Goal: Task Accomplishment & Management: Manage account settings

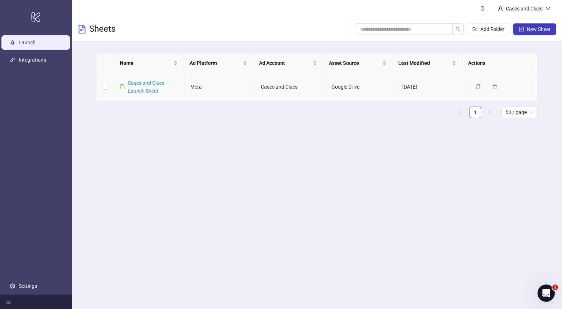
click at [149, 94] on div "Cases and Clues Launch Sheet" at bounding box center [153, 87] width 51 height 16
click at [151, 90] on link "Cases and Clues Launch Sheet" at bounding box center [146, 87] width 37 height 14
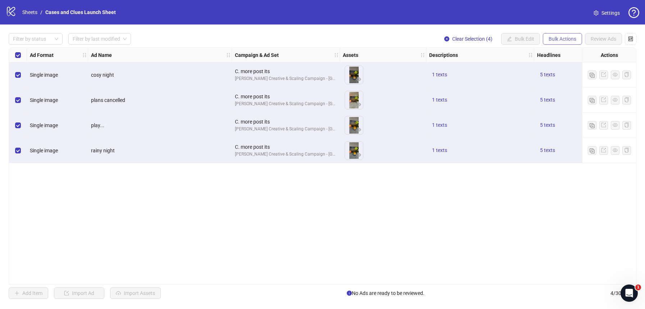
click at [562, 37] on span "Bulk Actions" at bounding box center [563, 39] width 28 height 6
click at [562, 56] on span "Delete" at bounding box center [572, 53] width 49 height 8
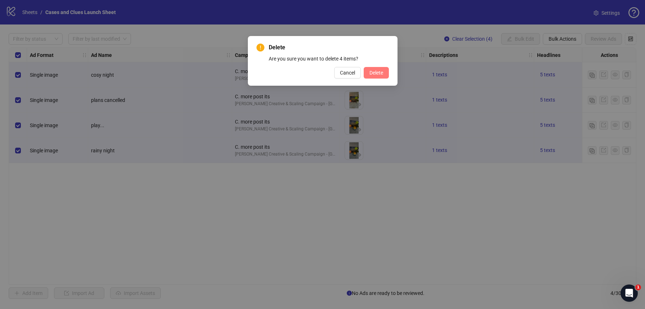
click at [381, 76] on button "Delete" at bounding box center [376, 73] width 25 height 12
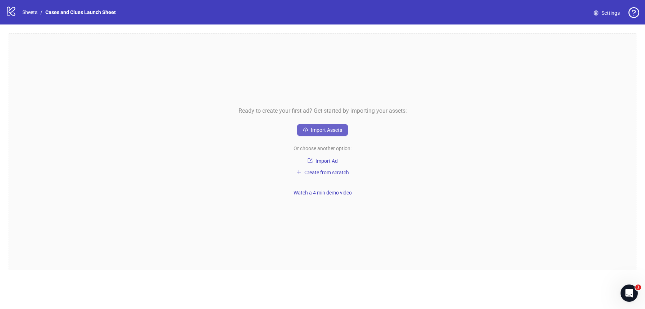
click at [317, 131] on span "Import Assets" at bounding box center [326, 130] width 31 height 6
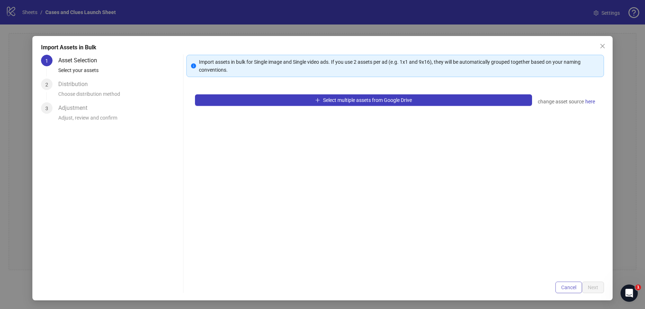
click at [562, 287] on span "Cancel" at bounding box center [568, 287] width 15 height 6
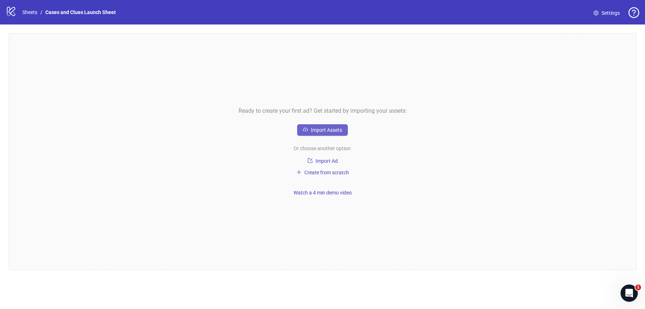
click at [316, 125] on button "Import Assets" at bounding box center [322, 130] width 51 height 12
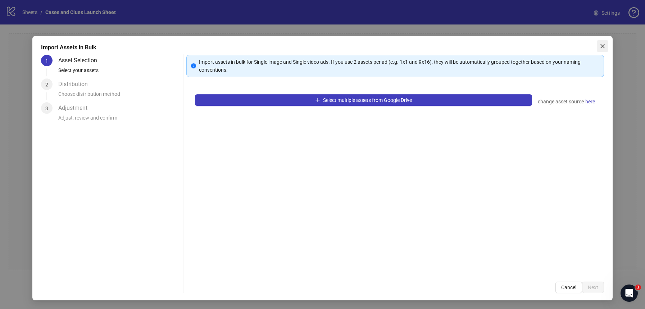
click at [562, 45] on icon "close" at bounding box center [602, 46] width 4 height 4
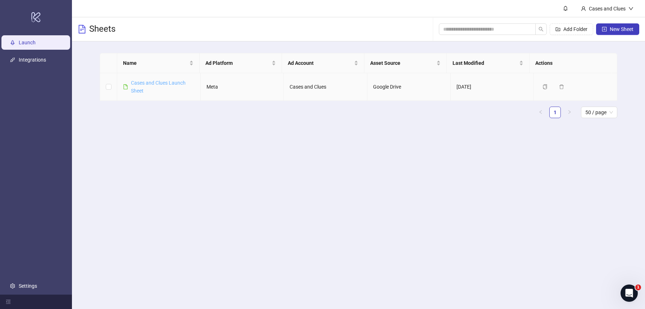
click at [149, 82] on link "Cases and Clues Launch Sheet" at bounding box center [158, 87] width 55 height 14
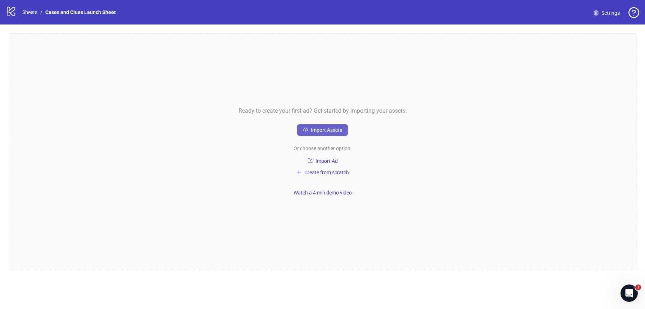
click at [335, 129] on span "Import Assets" at bounding box center [326, 130] width 31 height 6
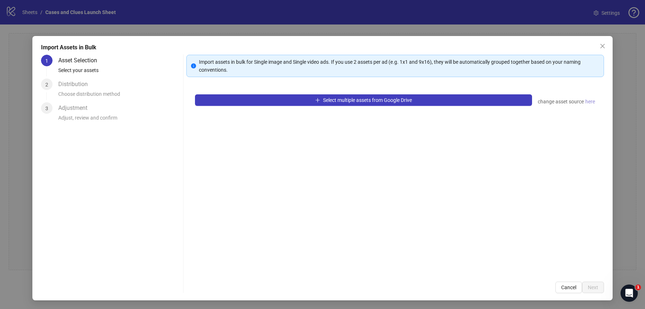
click at [589, 103] on span "here" at bounding box center [590, 101] width 10 height 8
